Goal: Task Accomplishment & Management: Manage account settings

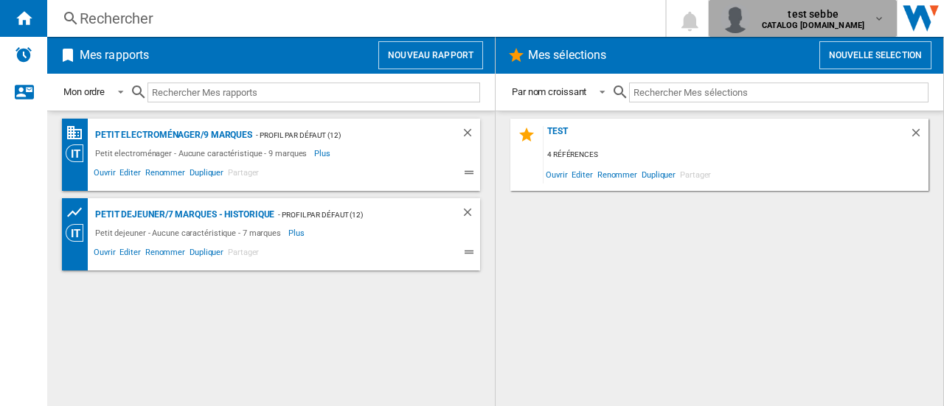
click at [854, 20] on span "test sebbe" at bounding box center [813, 14] width 103 height 15
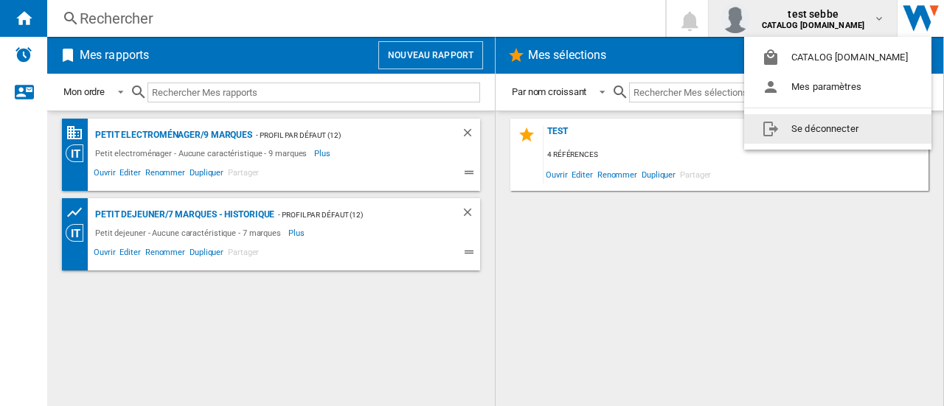
click at [797, 127] on button "Se déconnecter" at bounding box center [837, 129] width 187 height 30
